Goal: Task Accomplishment & Management: Use online tool/utility

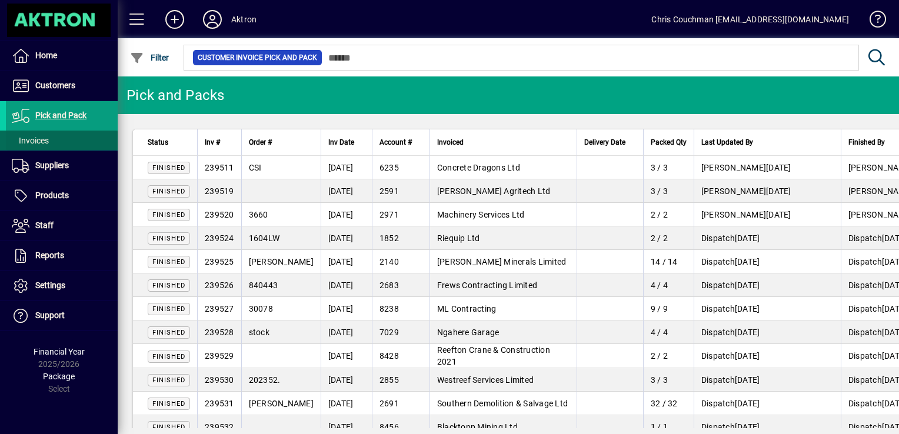
click at [35, 138] on span "Invoices" at bounding box center [30, 140] width 37 height 9
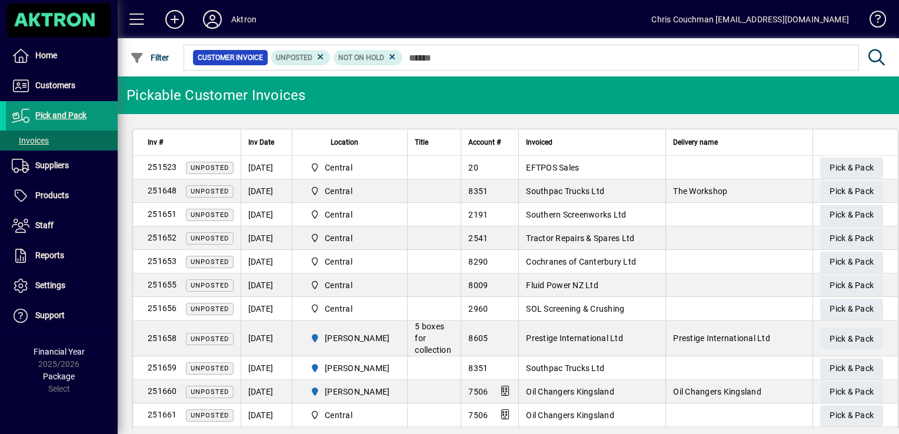
click at [71, 114] on span "Pick and Pack" at bounding box center [60, 115] width 51 height 9
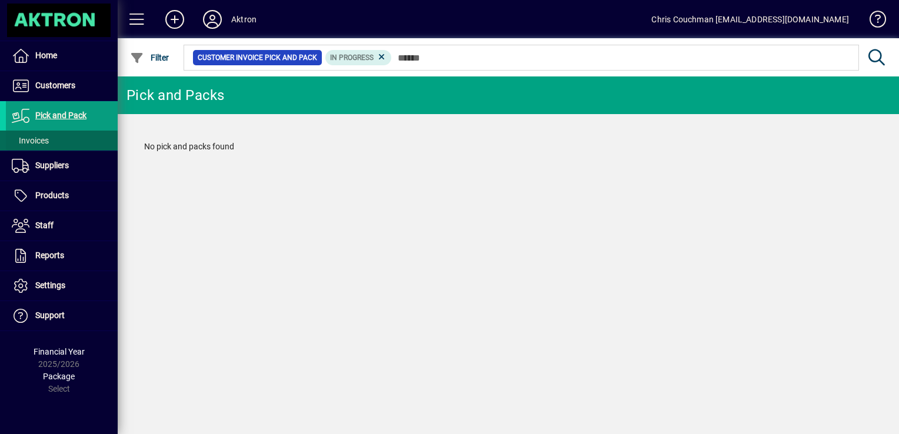
click at [41, 140] on span "Invoices" at bounding box center [30, 140] width 37 height 9
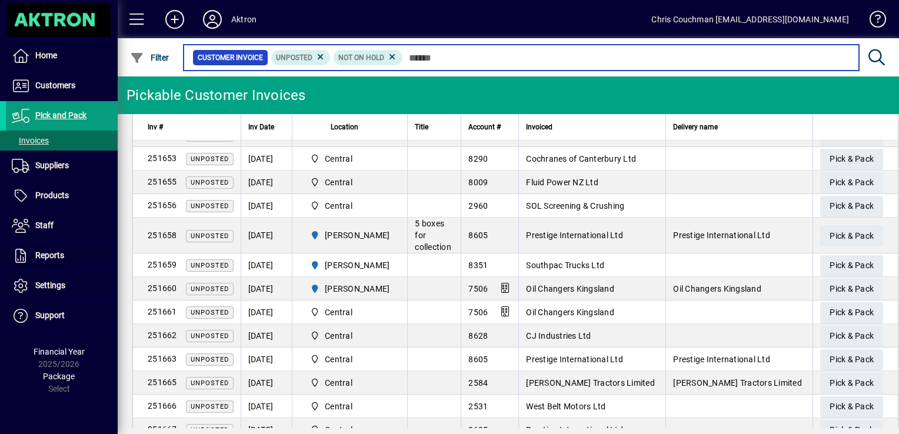
scroll to position [105, 0]
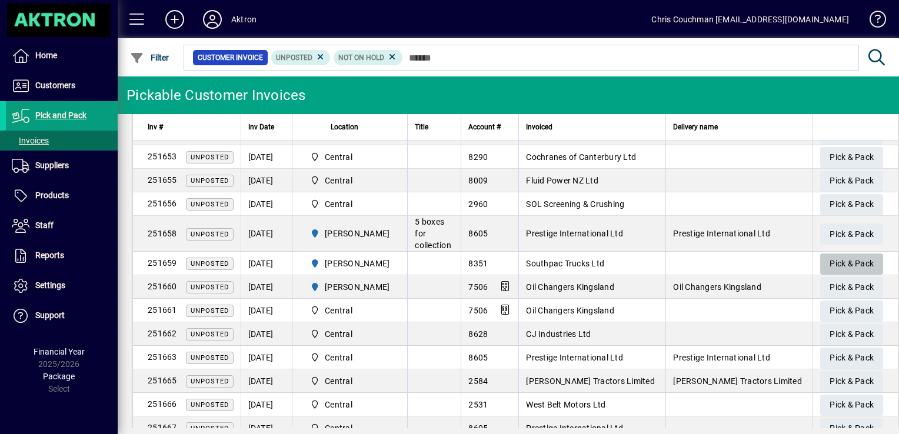
click at [829, 260] on span "Pick & Pack" at bounding box center [851, 263] width 44 height 19
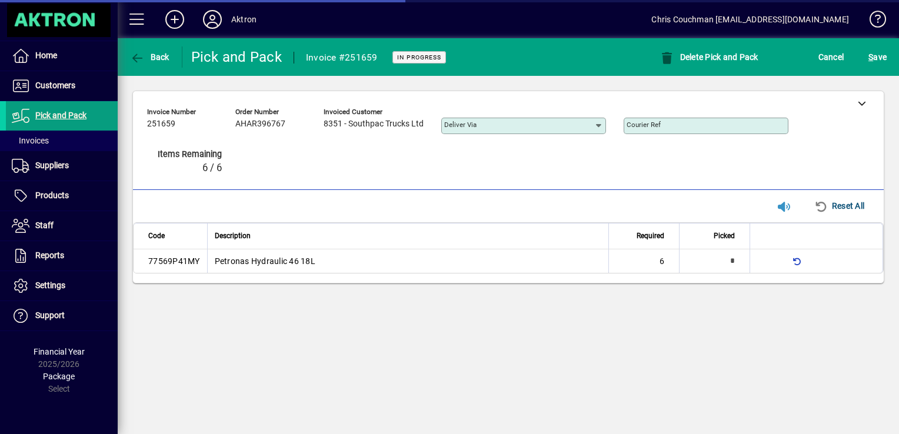
type input "**********"
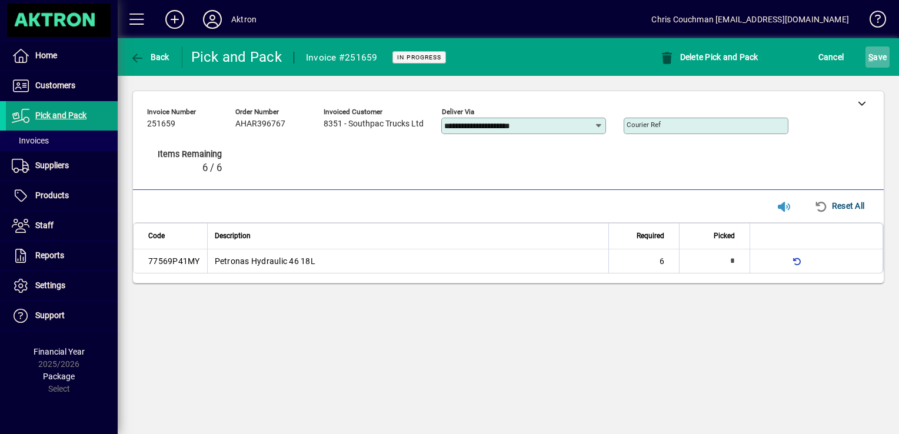
click at [868, 58] on span "S" at bounding box center [870, 56] width 5 height 9
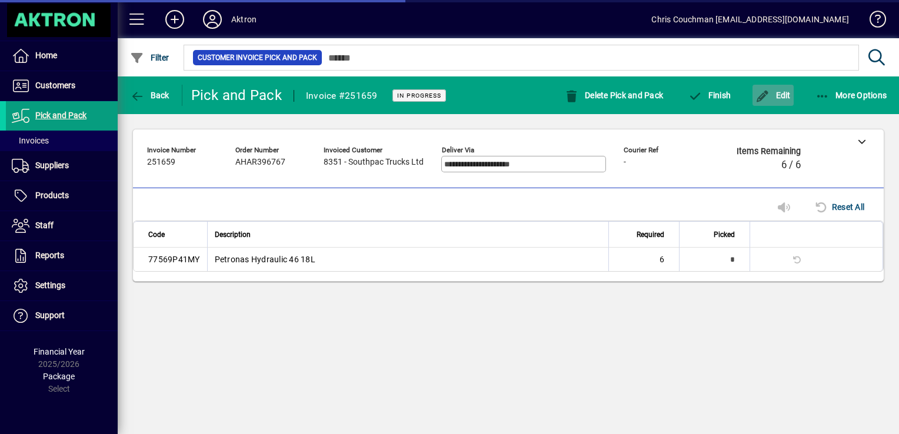
click at [780, 104] on span "button" at bounding box center [772, 95] width 41 height 28
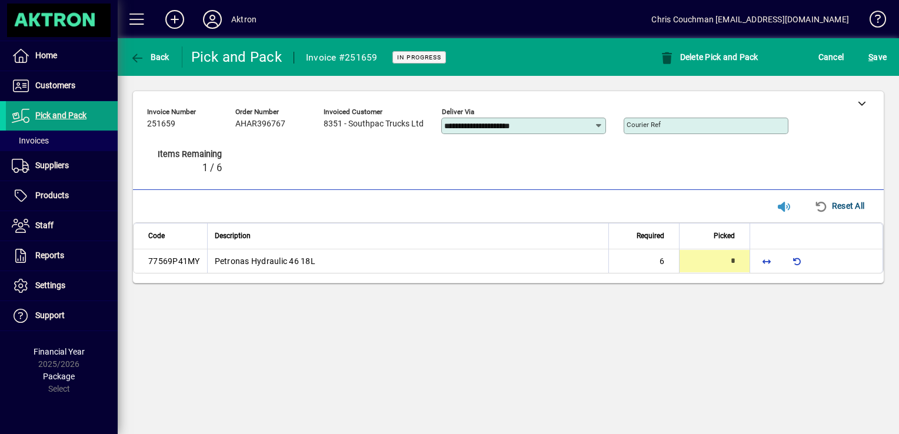
type input "*"
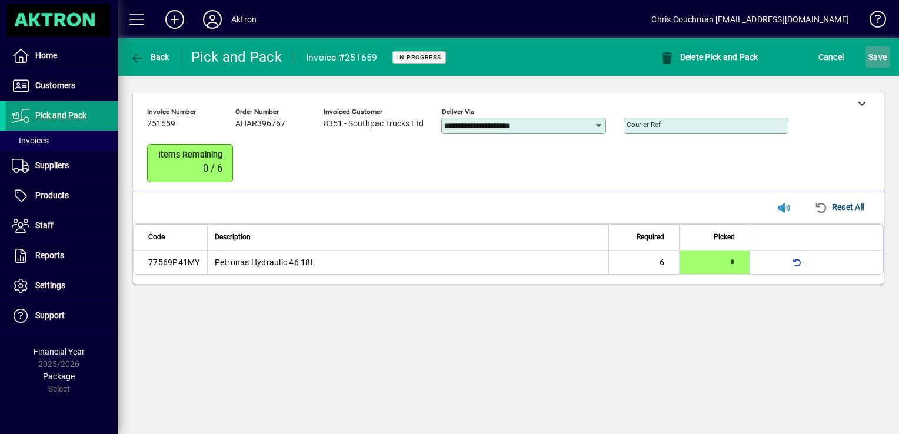
click at [873, 56] on span "S ave" at bounding box center [877, 57] width 18 height 19
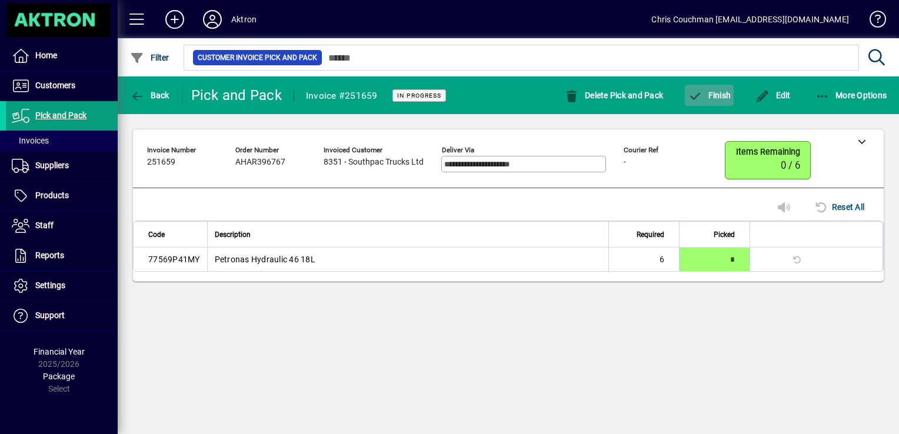
click at [727, 99] on span "Finish" at bounding box center [708, 95] width 43 height 9
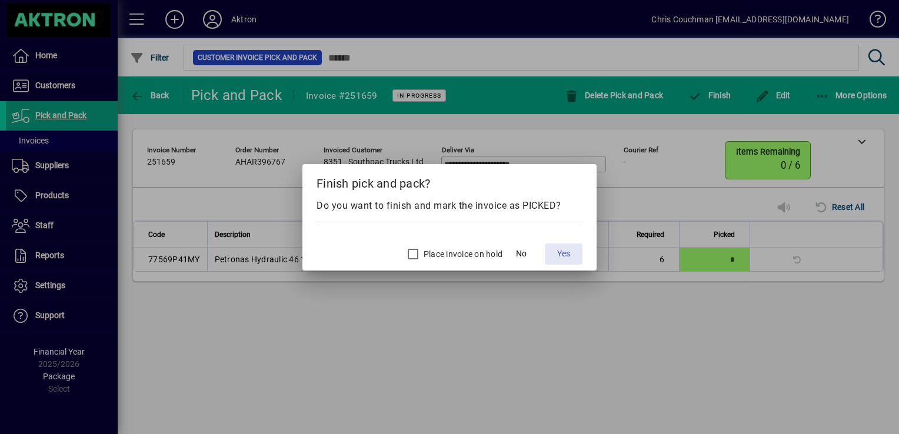
click at [562, 254] on span "Yes" at bounding box center [563, 254] width 13 height 12
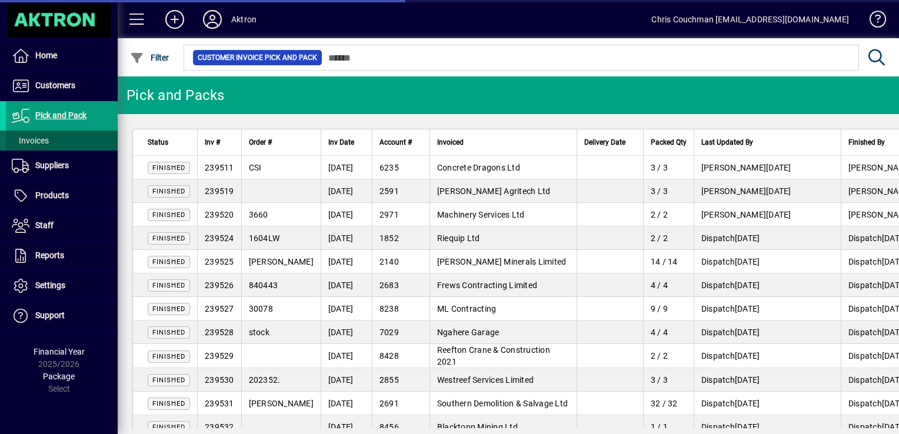
click at [34, 136] on span "Invoices" at bounding box center [30, 140] width 37 height 9
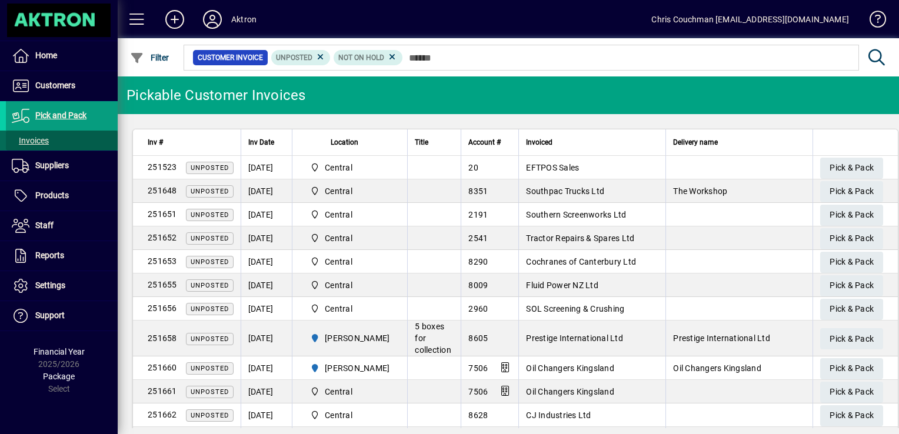
click at [28, 142] on span "Invoices" at bounding box center [30, 140] width 37 height 9
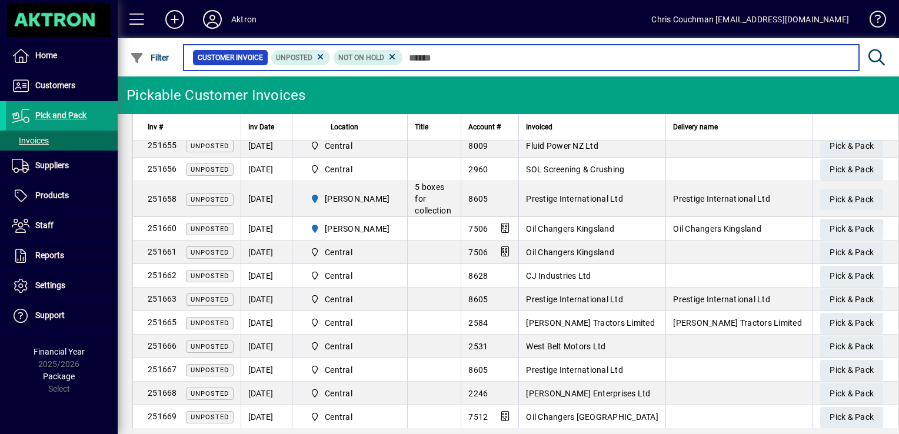
scroll to position [133, 0]
